Goal: Information Seeking & Learning: Learn about a topic

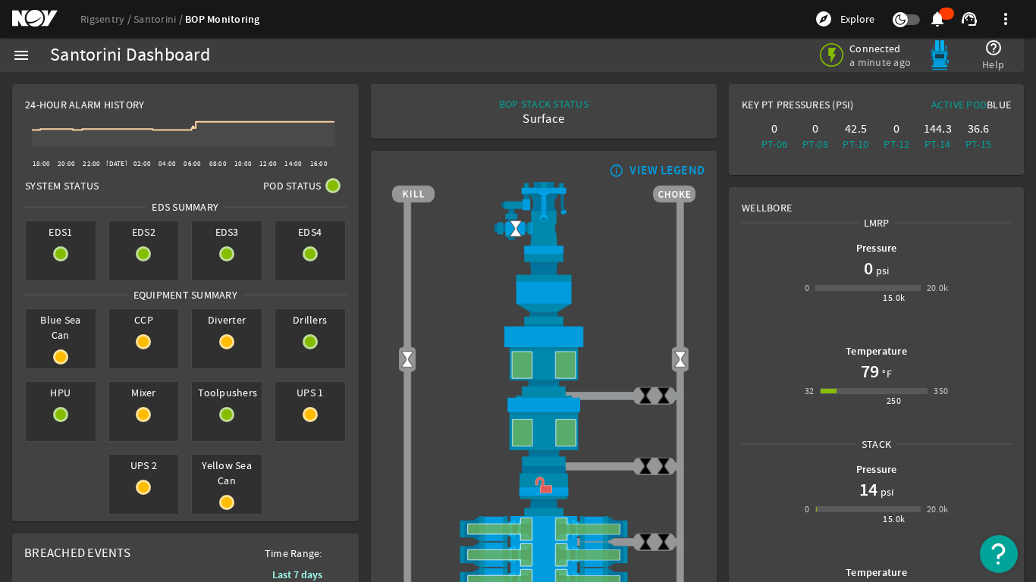
drag, startPoint x: 953, startPoint y: 28, endPoint x: 974, endPoint y: 565, distance: 537.4
click at [1019, 483] on ng-component "Rigsentry Santorini BOP Monitoring explore Explore notifications support_agent …" at bounding box center [518, 291] width 1036 height 582
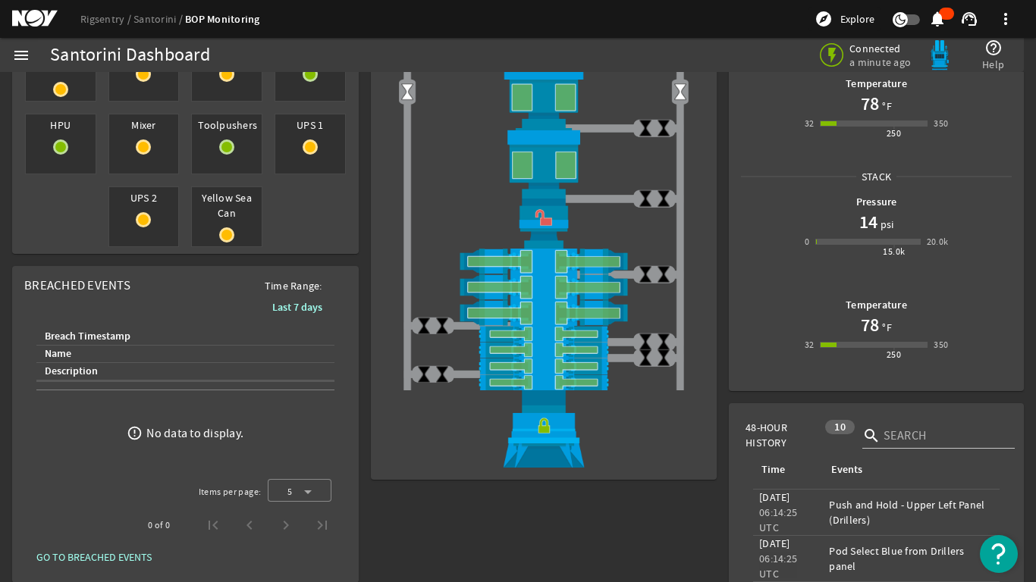
scroll to position [303, 0]
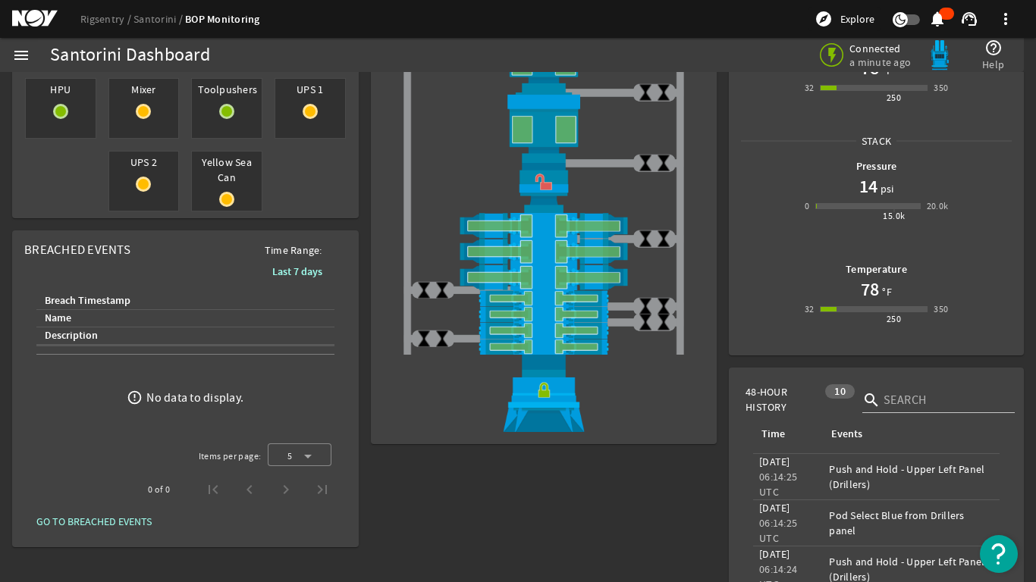
click at [81, 520] on span "GO TO BREACHED EVENTS" at bounding box center [93, 521] width 115 height 15
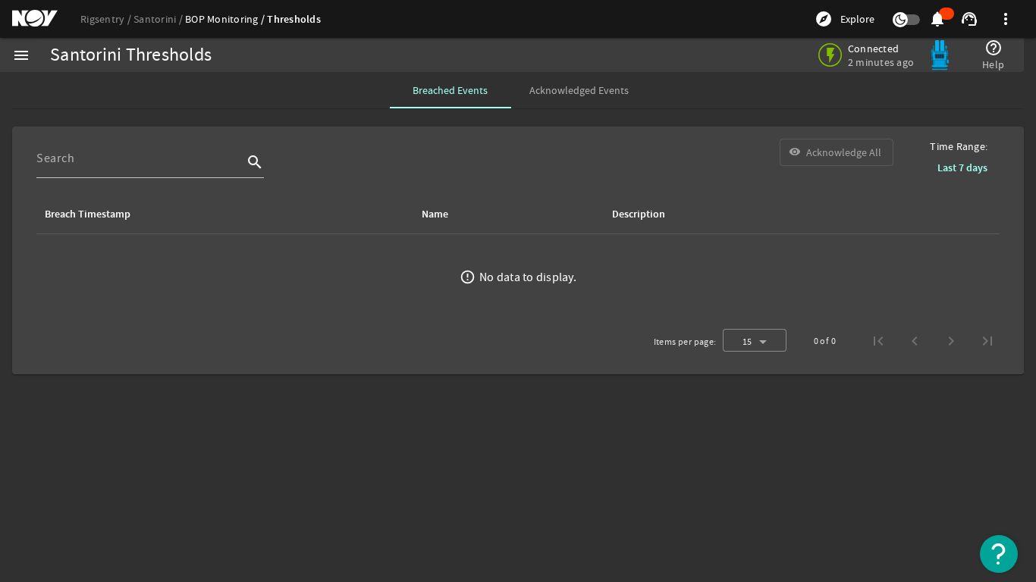
click at [569, 91] on span "Acknowledged Events" at bounding box center [578, 90] width 99 height 11
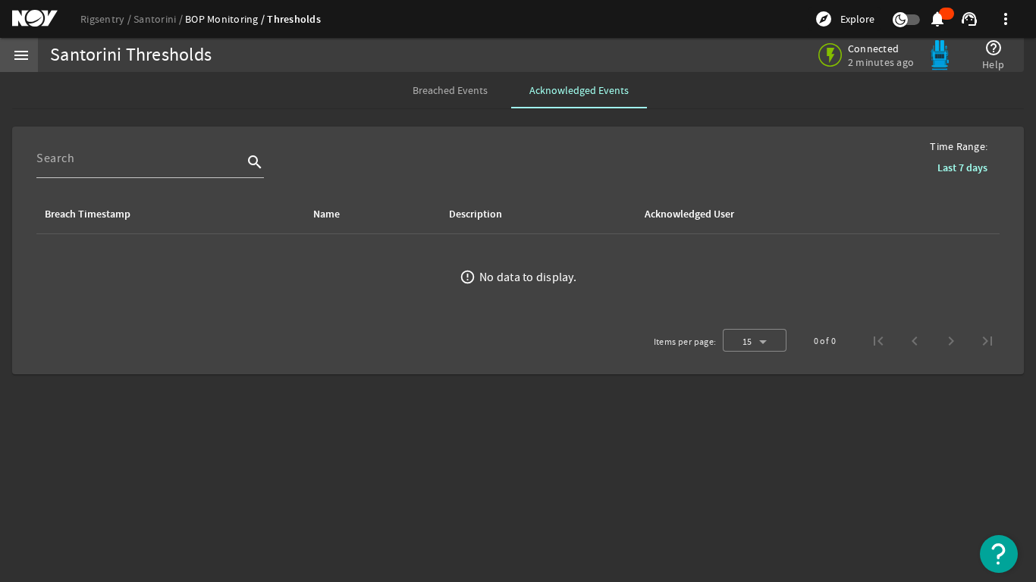
click at [16, 54] on mat-icon "menu" at bounding box center [21, 55] width 18 height 18
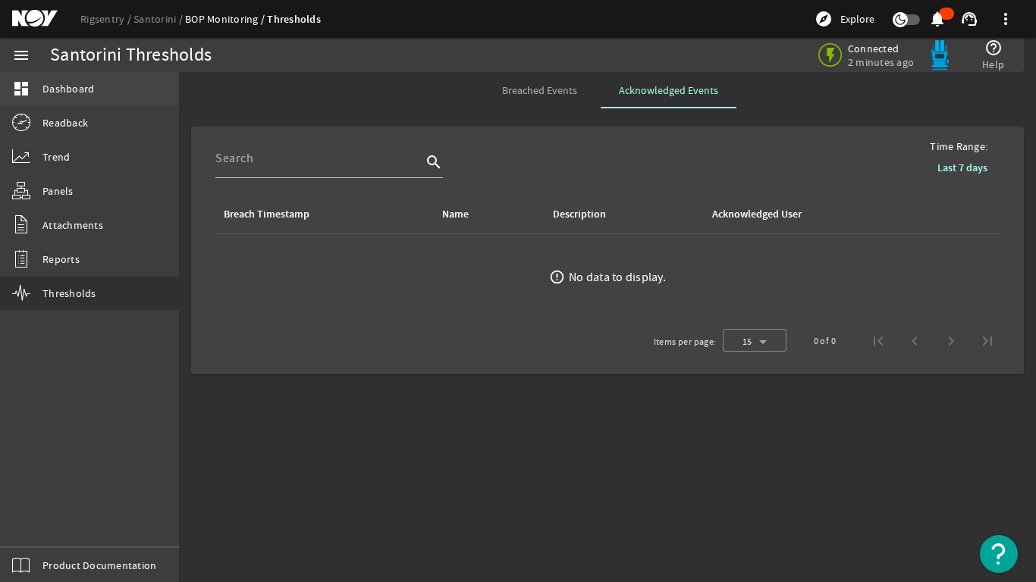
click at [53, 81] on span "Dashboard" at bounding box center [68, 88] width 52 height 15
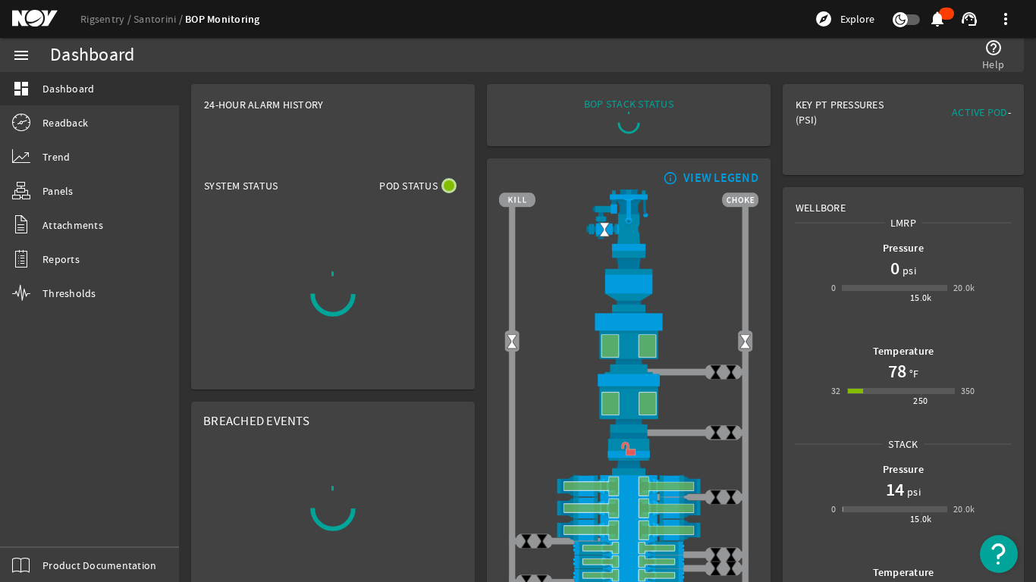
click at [15, 53] on mat-icon "menu" at bounding box center [21, 55] width 18 height 18
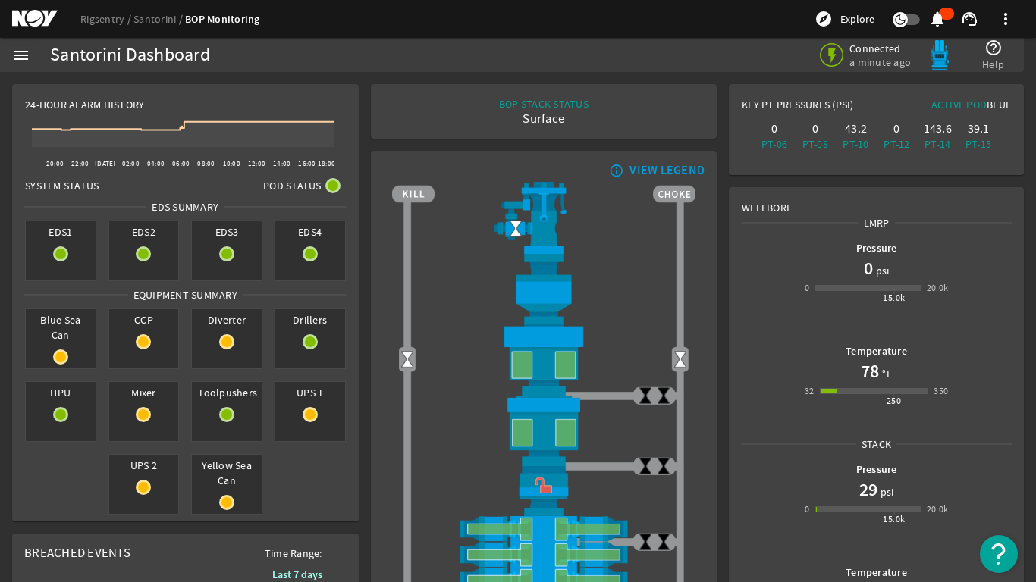
click at [547, 118] on div "Surface" at bounding box center [543, 118] width 89 height 15
click at [552, 99] on div "BOP STACK STATUS" at bounding box center [543, 103] width 89 height 15
click at [934, 19] on mat-icon "notifications" at bounding box center [937, 19] width 18 height 18
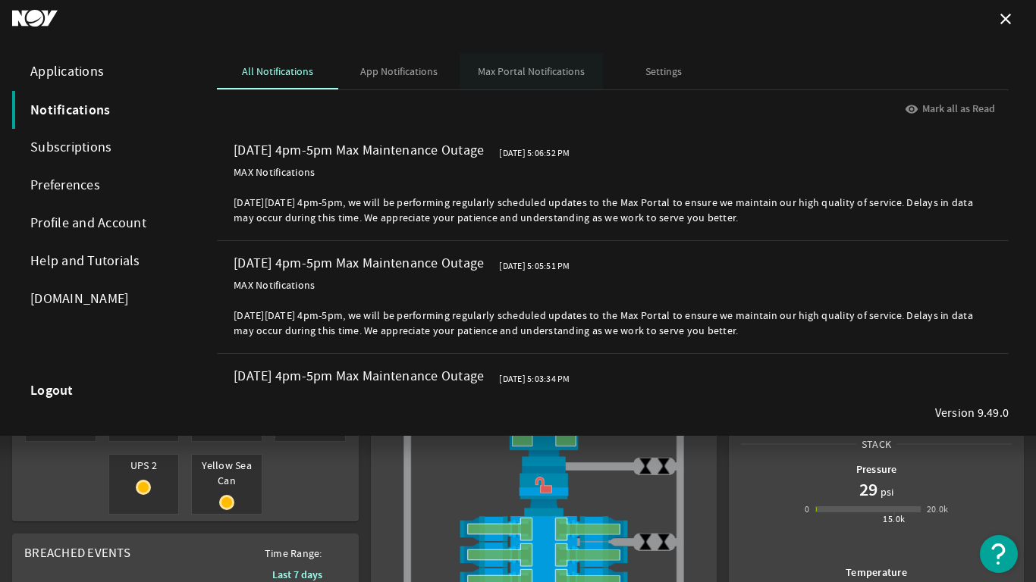
click at [513, 74] on span "Max Portal Notifications" at bounding box center [531, 71] width 107 height 11
click at [288, 75] on span "All Notifications" at bounding box center [277, 71] width 71 height 11
click at [931, 105] on div "visibility Mark all as Read" at bounding box center [612, 109] width 777 height 38
click at [921, 105] on div "visibility Mark all as Read" at bounding box center [612, 109] width 777 height 38
click at [50, 68] on div "Applications" at bounding box center [99, 72] width 174 height 38
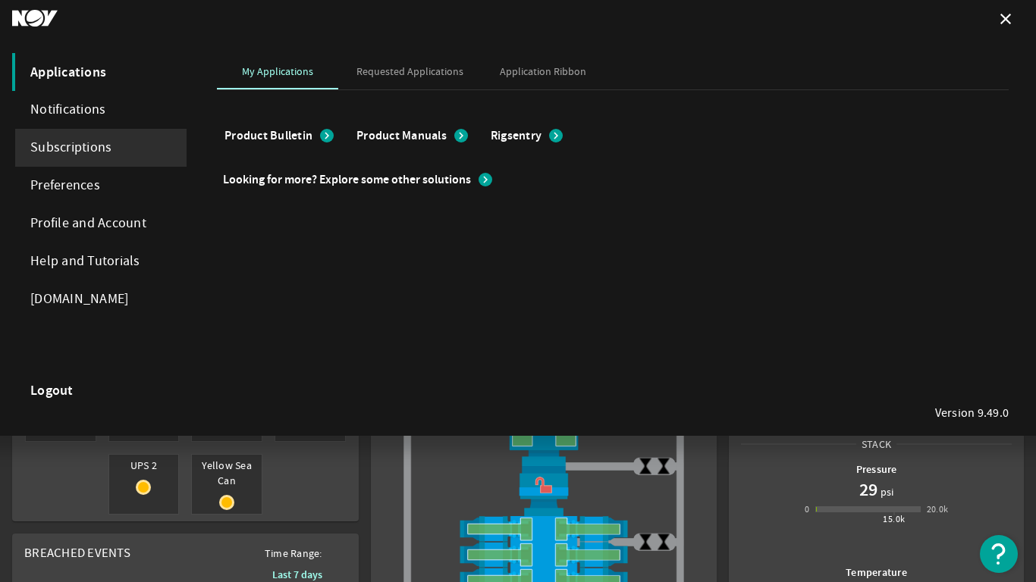
click at [65, 143] on div "Subscriptions" at bounding box center [99, 148] width 174 height 38
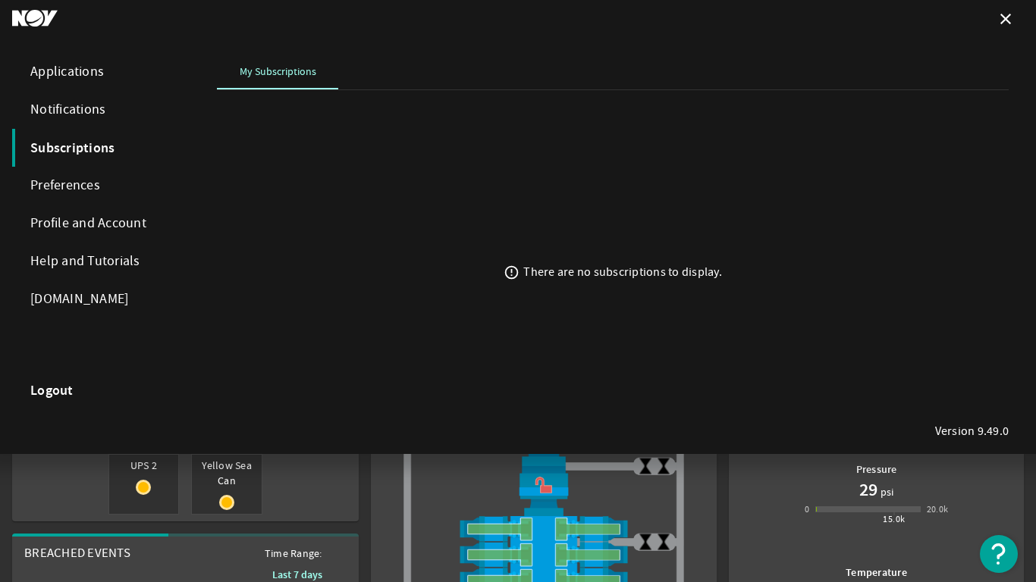
click at [72, 187] on div "Preferences" at bounding box center [99, 186] width 174 height 38
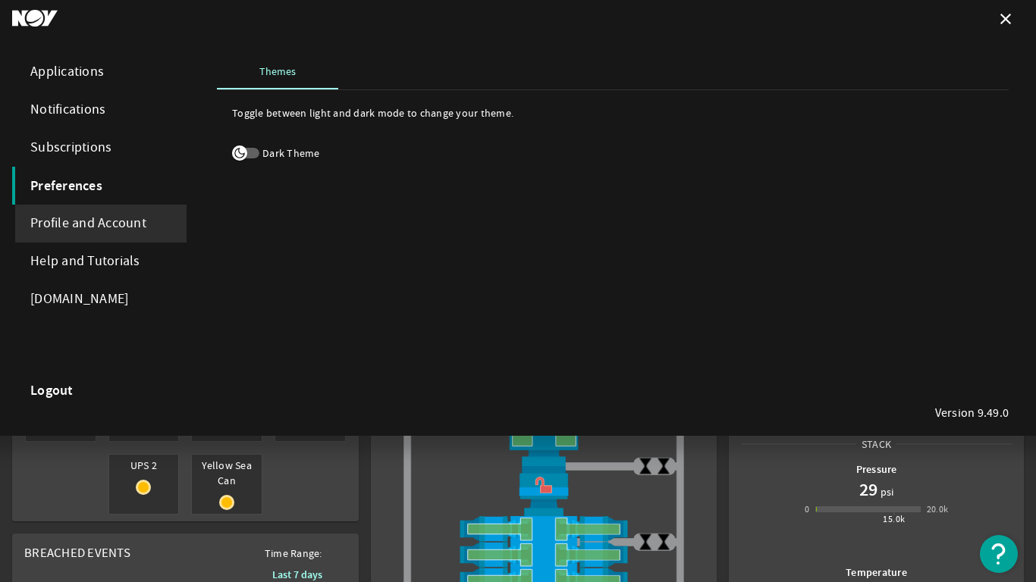
click at [69, 224] on div "Profile and Account" at bounding box center [99, 224] width 174 height 38
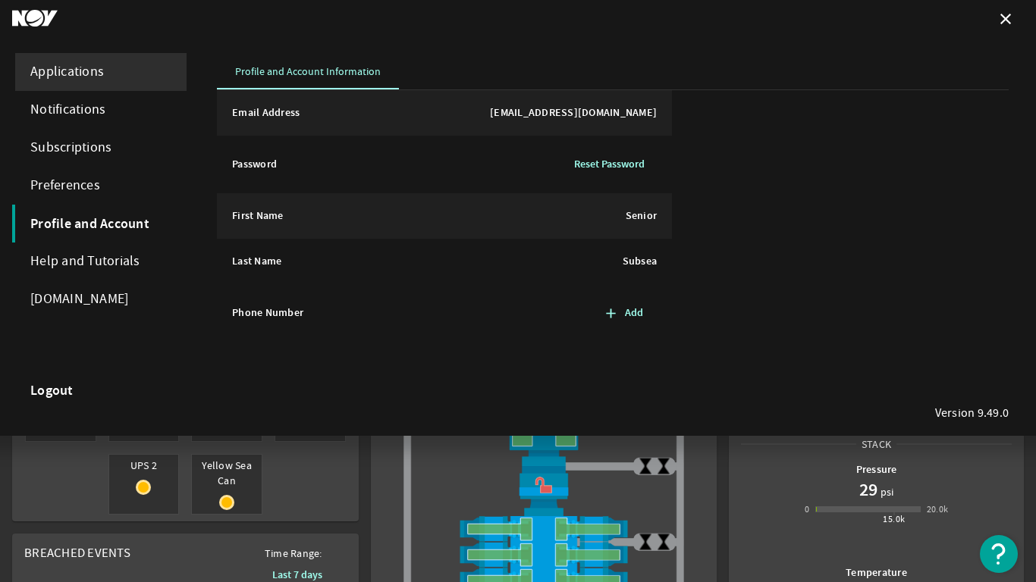
click at [67, 66] on div "Applications" at bounding box center [99, 72] width 174 height 38
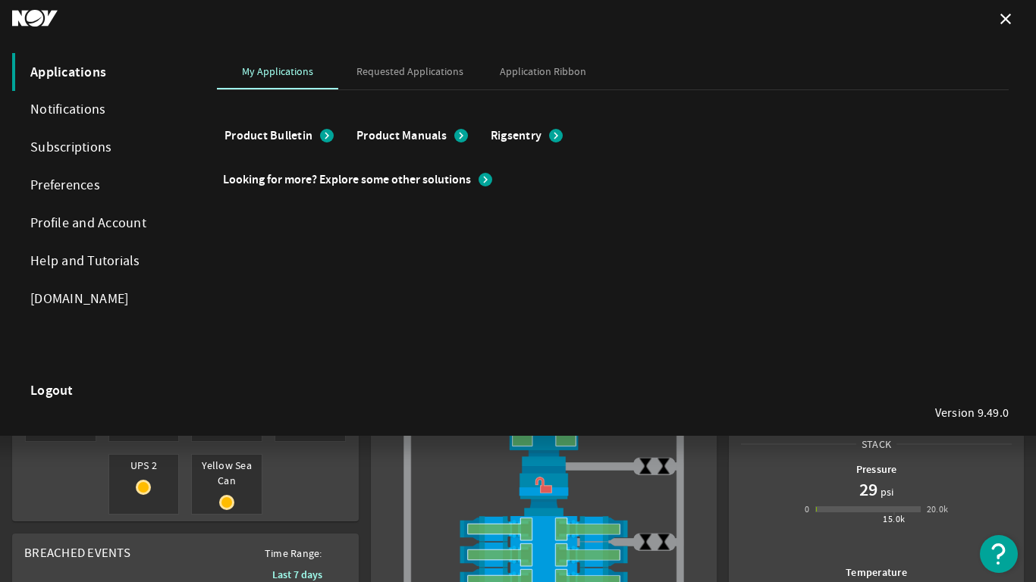
click at [1006, 17] on mat-icon "close" at bounding box center [1006, 19] width 18 height 18
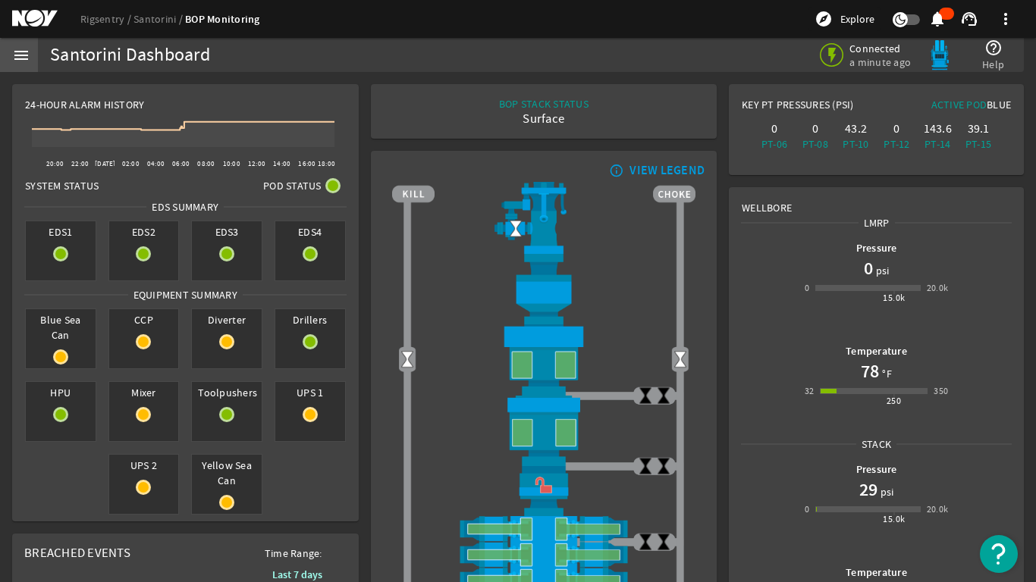
click at [23, 52] on mat-icon "menu" at bounding box center [21, 55] width 18 height 18
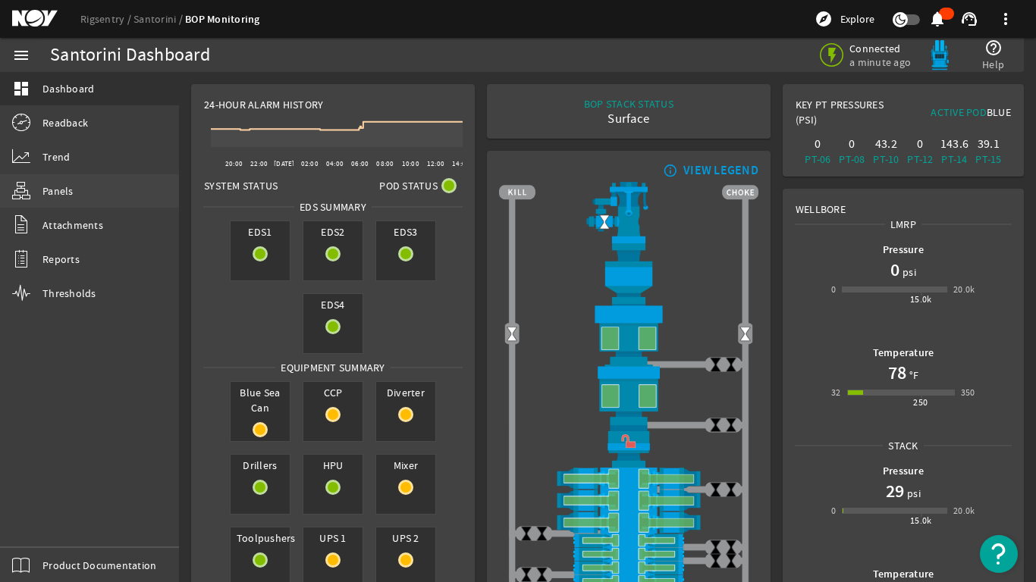
click at [52, 193] on span "Panels" at bounding box center [57, 191] width 31 height 15
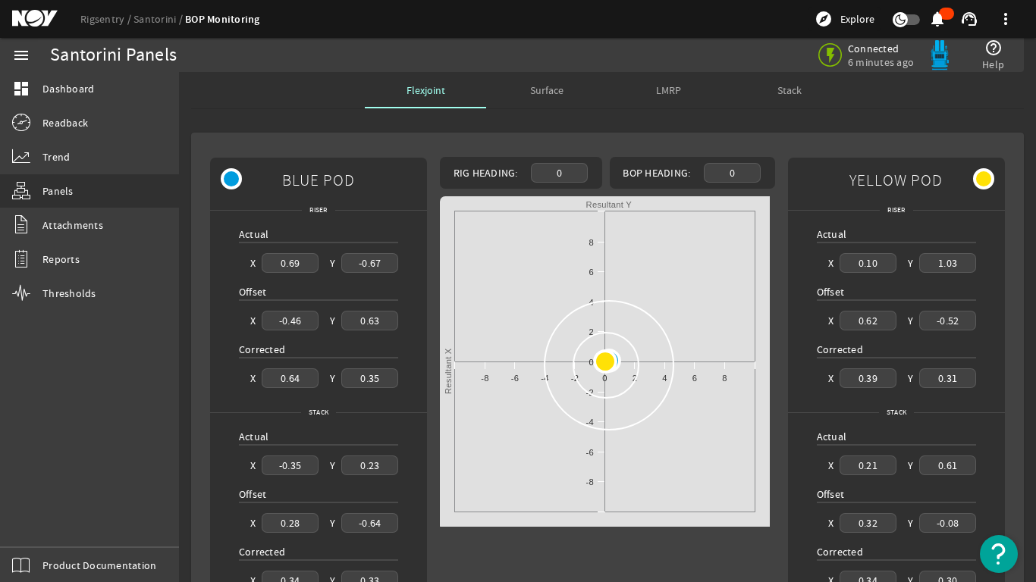
click at [728, 174] on div "0" at bounding box center [732, 172] width 57 height 19
click at [541, 91] on span "Surface" at bounding box center [546, 90] width 33 height 11
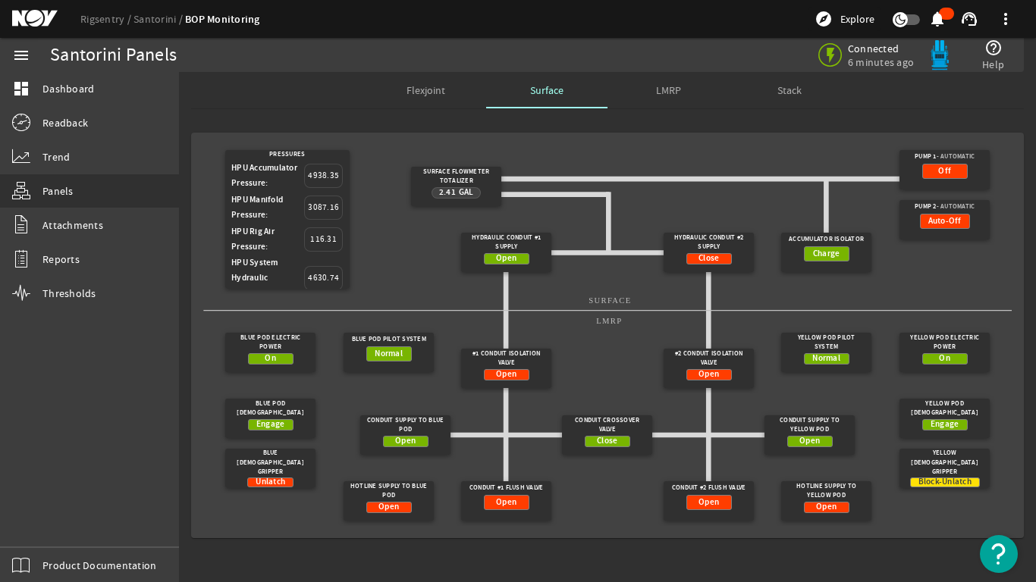
click at [667, 88] on span "LMRP" at bounding box center [668, 90] width 25 height 11
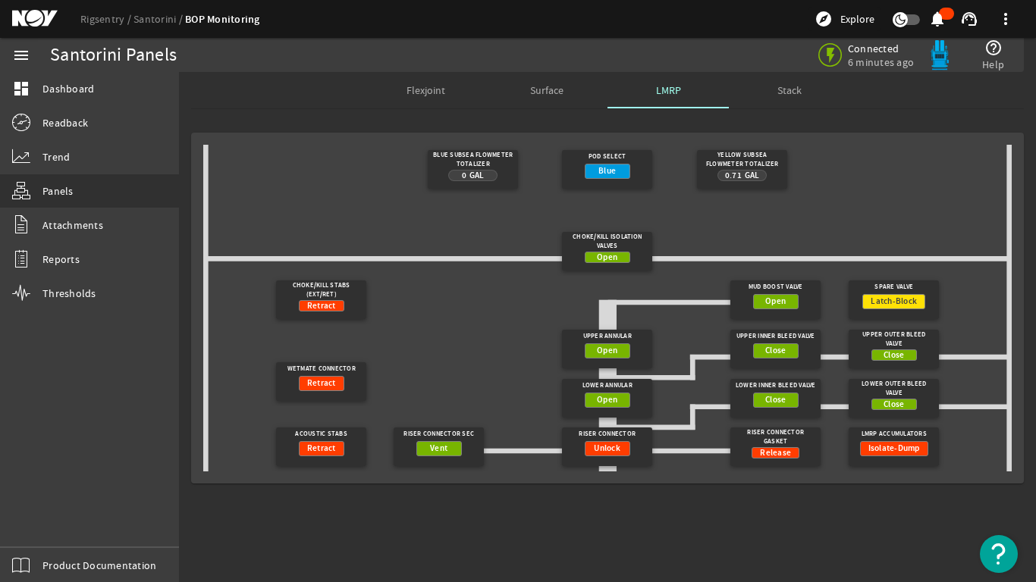
click at [792, 86] on span "Stack" at bounding box center [789, 90] width 24 height 11
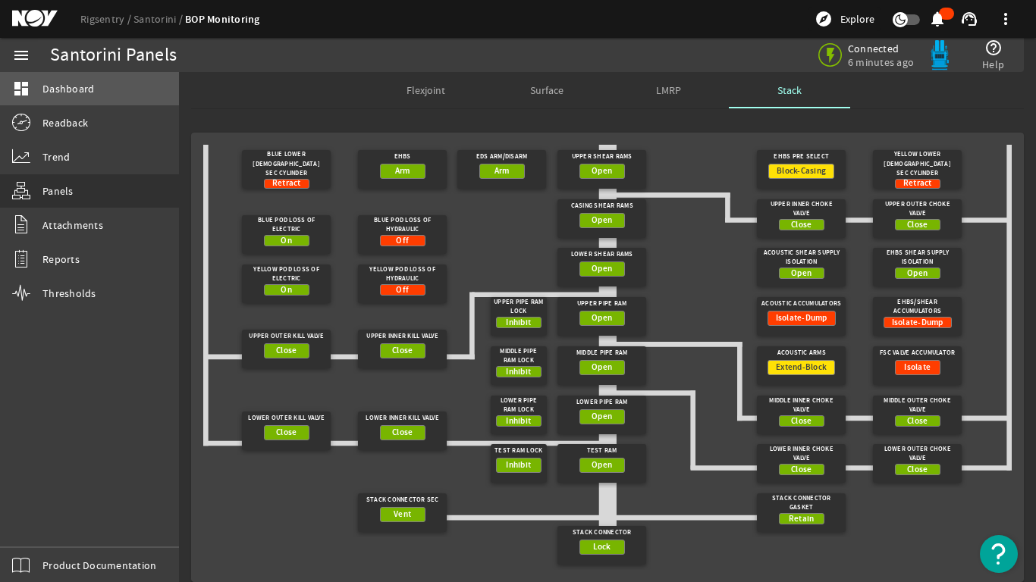
click at [46, 87] on span "Dashboard" at bounding box center [68, 88] width 52 height 15
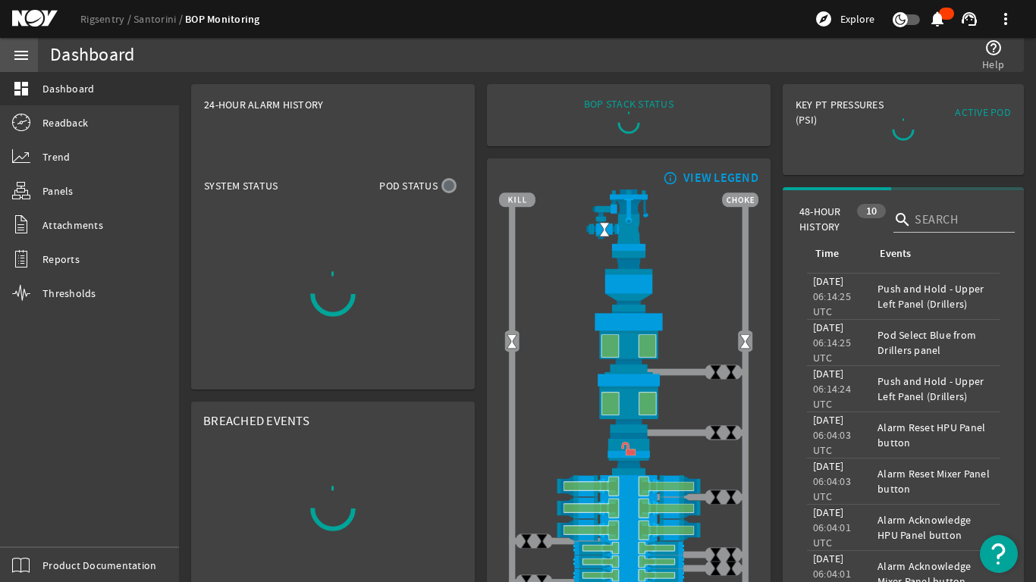
click at [14, 58] on mat-icon "menu" at bounding box center [21, 55] width 18 height 18
